Goal: Find specific page/section: Find specific page/section

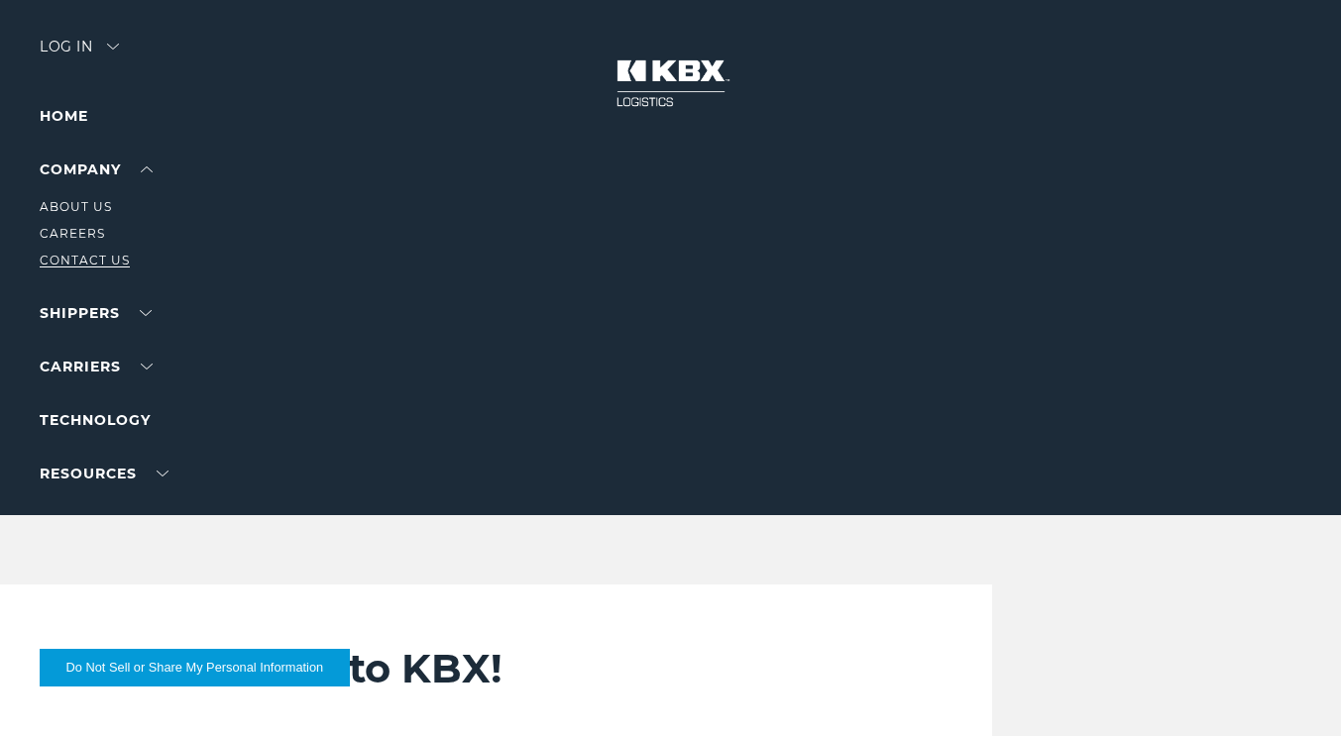
click at [99, 258] on link "Contact Us" at bounding box center [85, 260] width 90 height 15
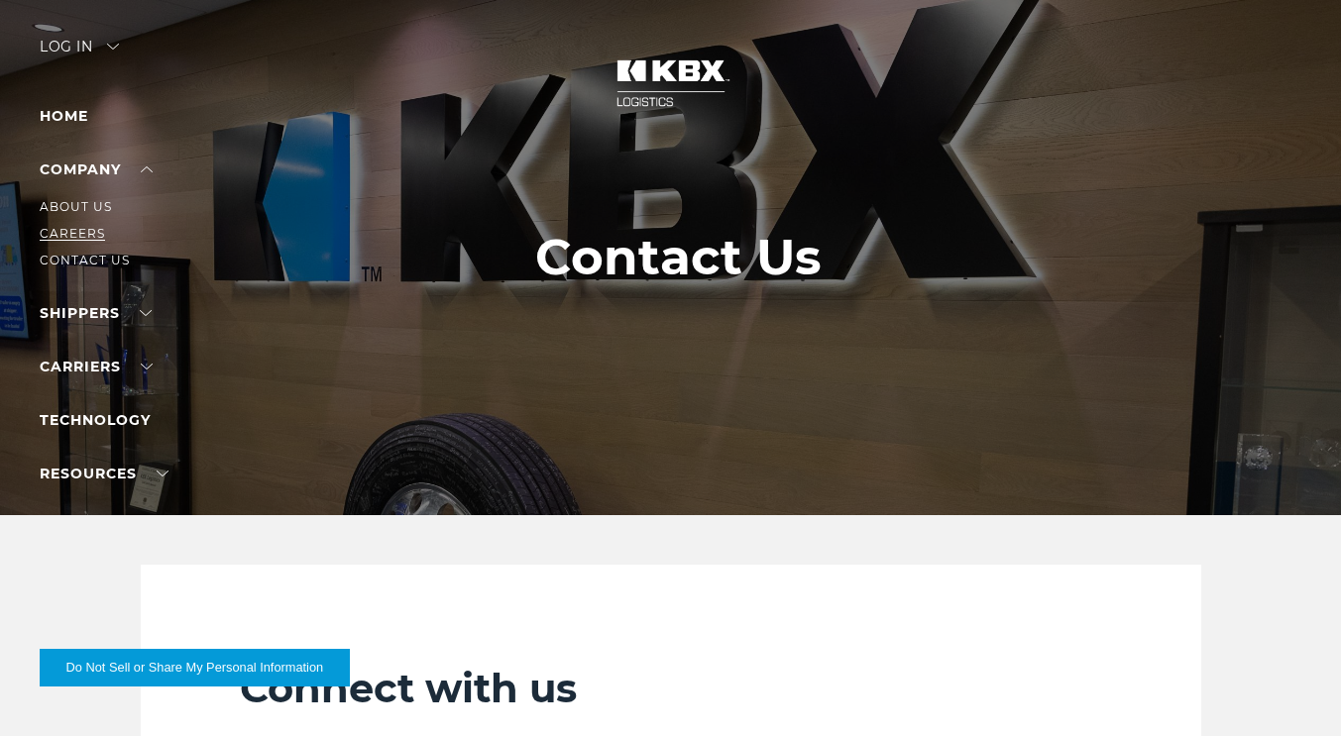
click at [83, 233] on link "Careers" at bounding box center [72, 233] width 65 height 15
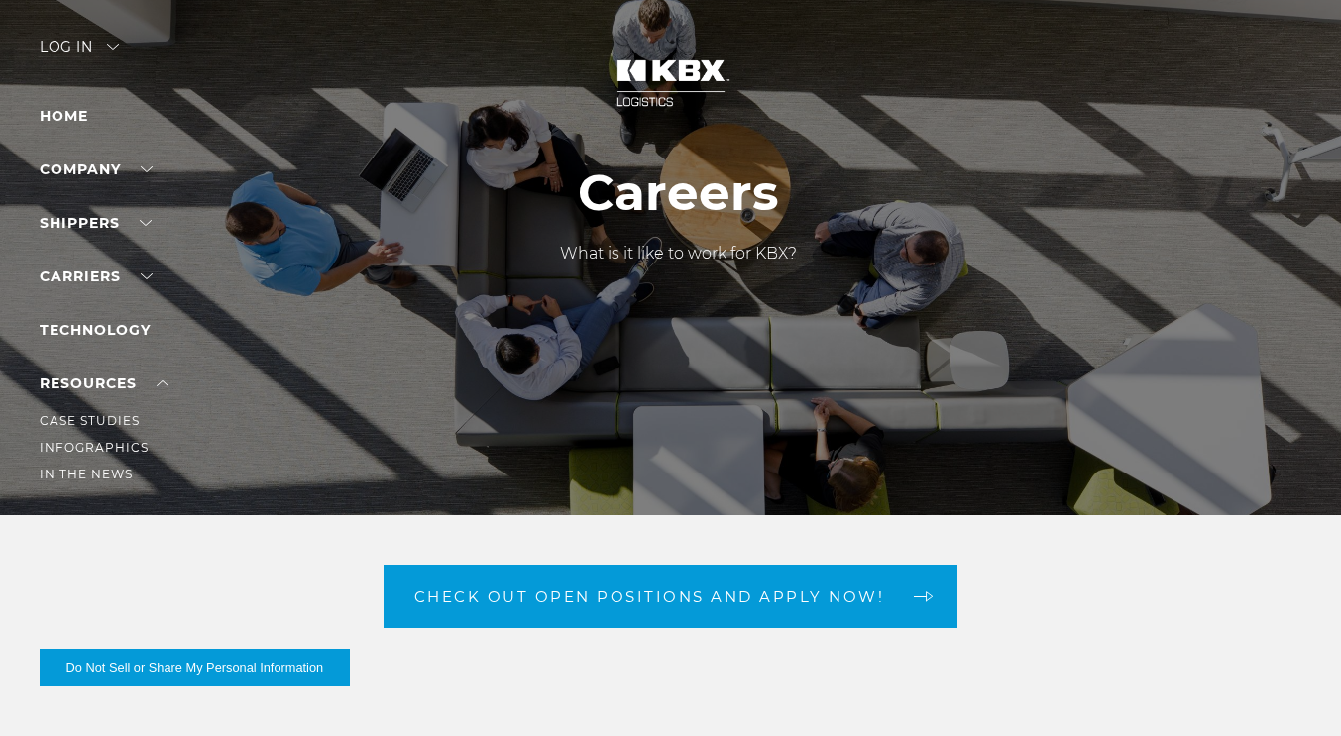
click at [87, 374] on li "RESOURCES Case Studies Infographics In The News" at bounding box center [126, 429] width 172 height 114
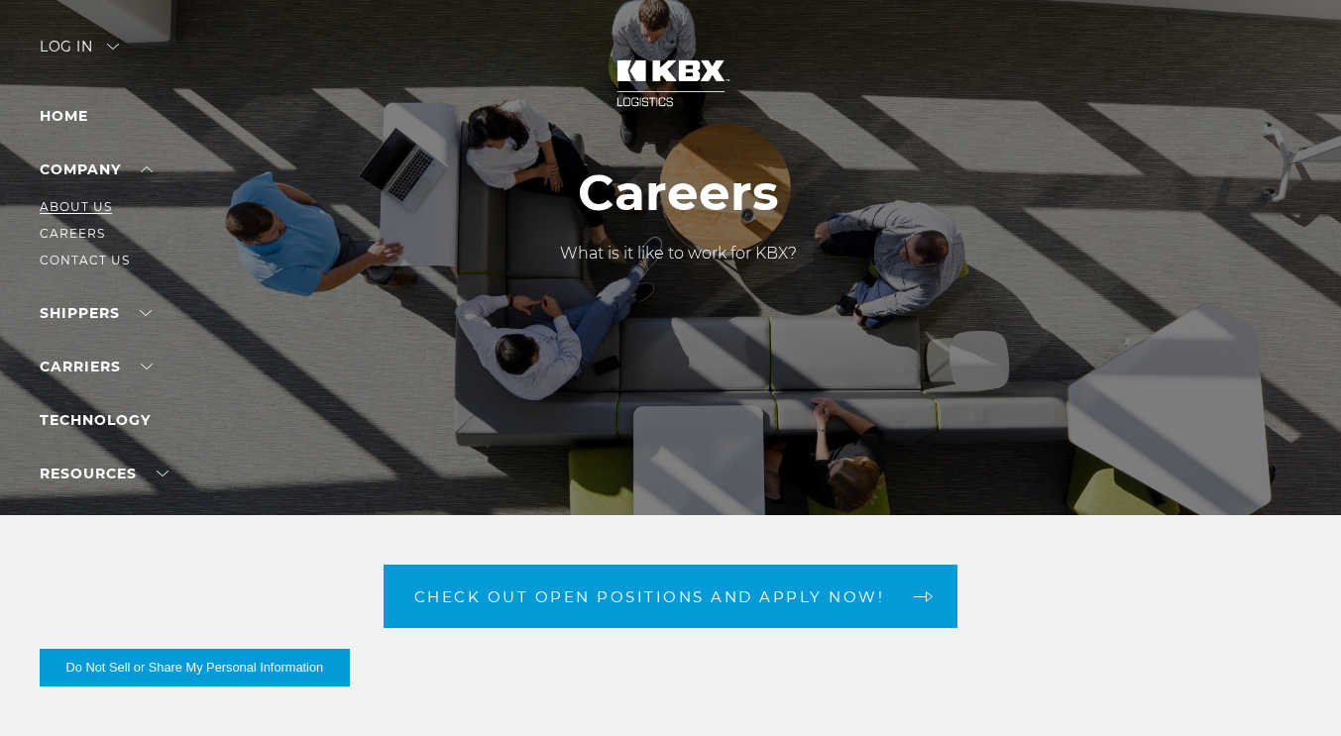
click at [53, 206] on link "About Us" at bounding box center [76, 206] width 72 height 15
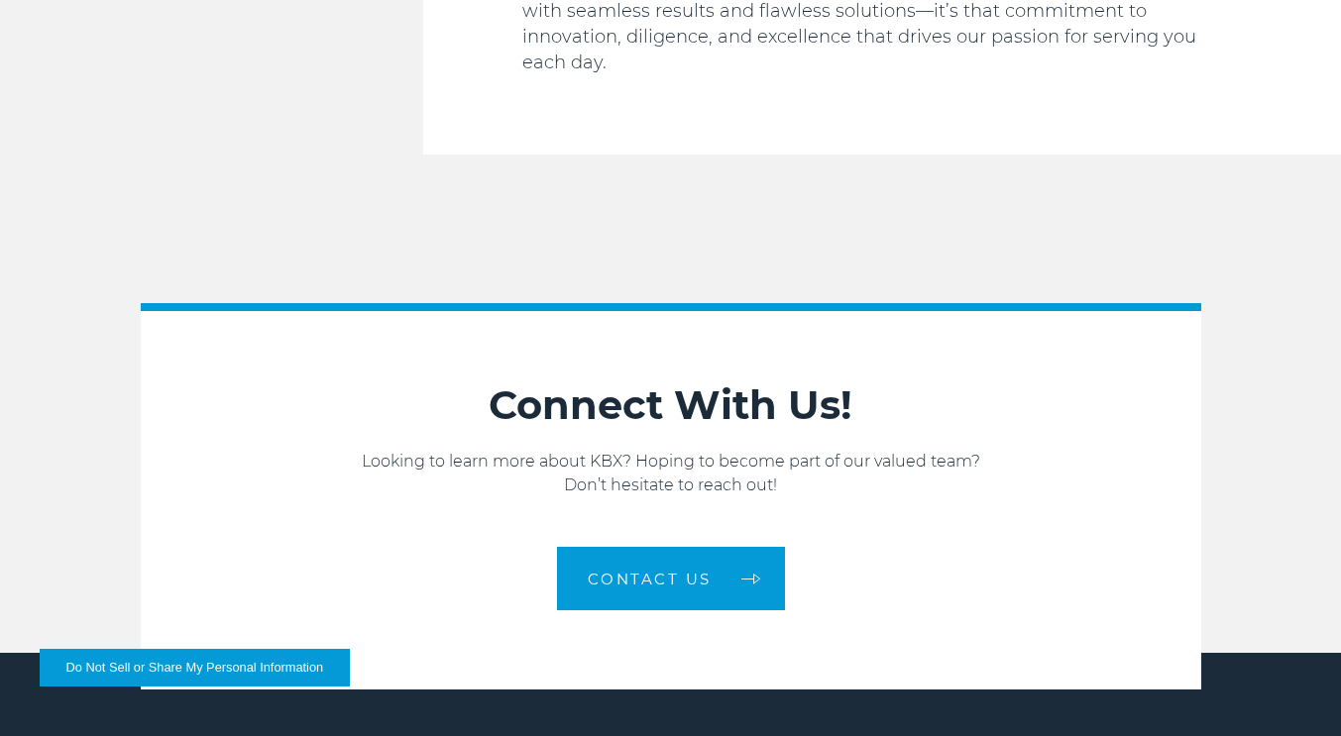
scroll to position [3163, 0]
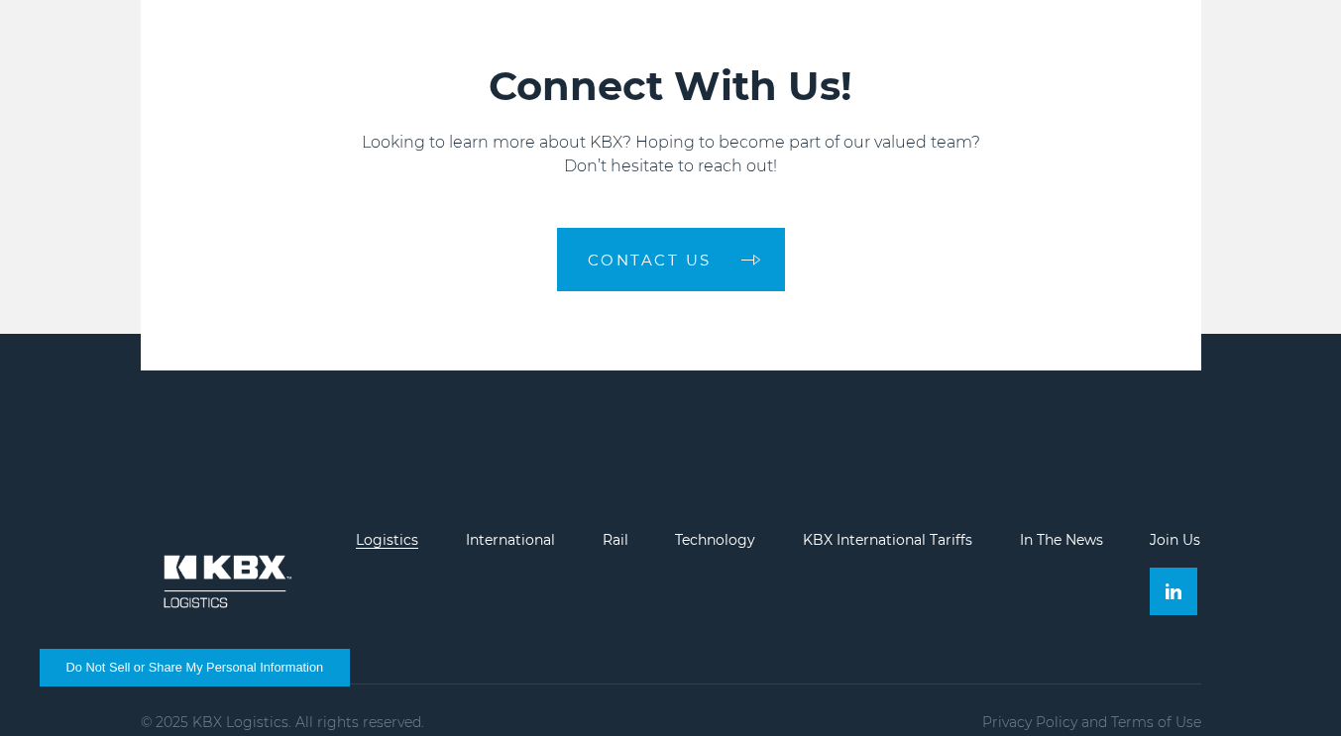
click at [397, 531] on link "Logistics" at bounding box center [387, 540] width 62 height 18
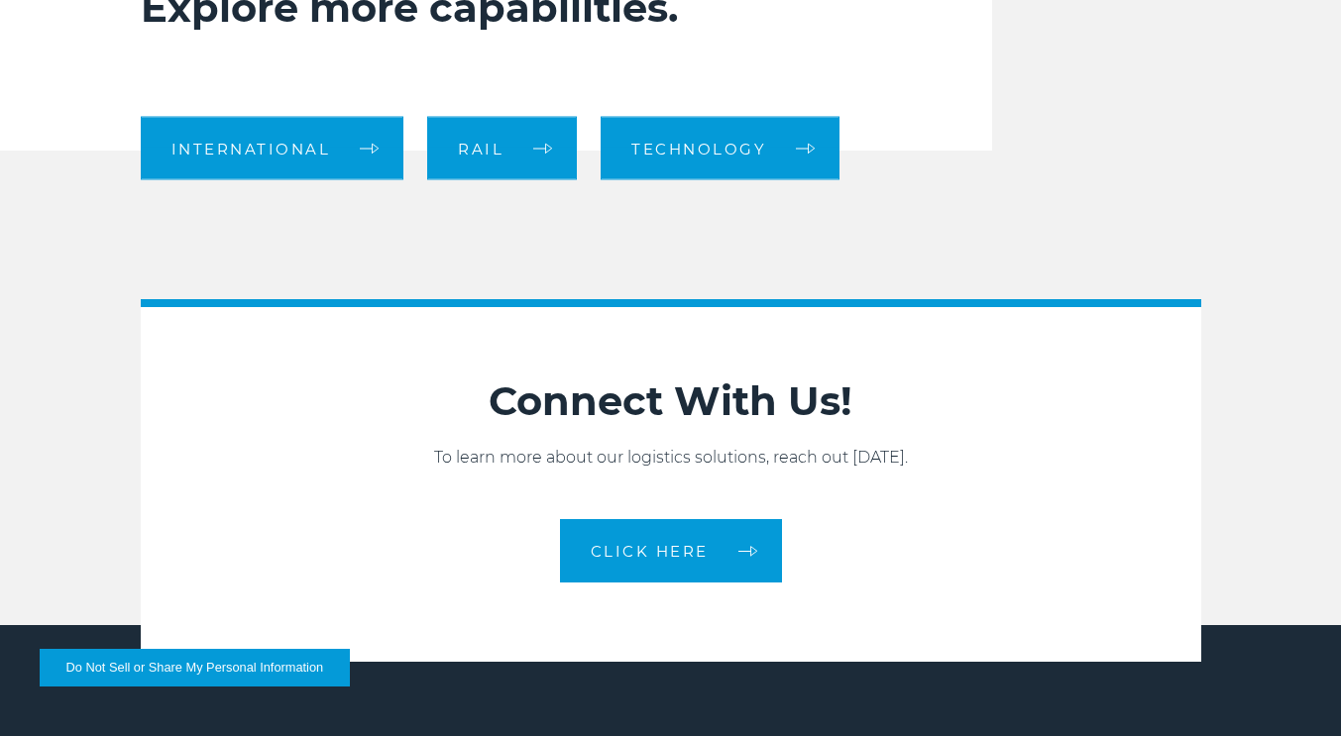
scroll to position [2236, 0]
